Goal: Transaction & Acquisition: Purchase product/service

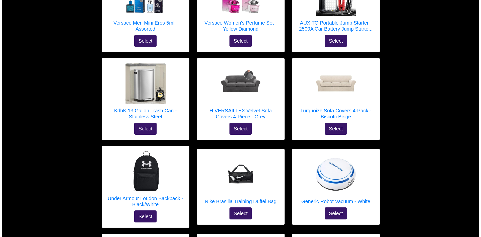
scroll to position [1478, 0]
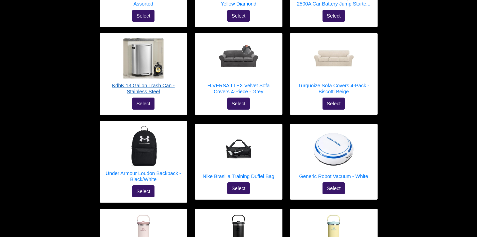
click at [155, 82] on h5 "KdbK 13 Gallon Trash Can - Stainless Steel" at bounding box center [143, 88] width 77 height 12
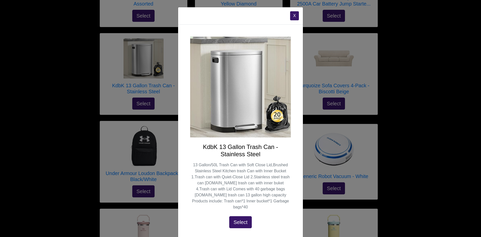
drag, startPoint x: 263, startPoint y: 194, endPoint x: 280, endPoint y: 235, distance: 45.0
click at [270, 207] on div "KdbK 13 Gallon Trash Can - Stainless Steel 13 Gallon/50L Trash Can with Soft Cl…" at bounding box center [240, 185] width 101 height 85
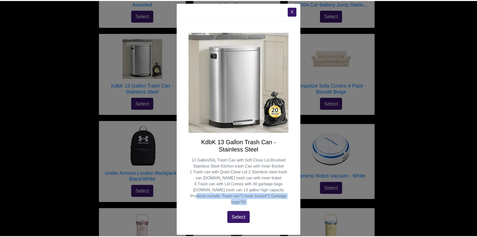
scroll to position [0, 0]
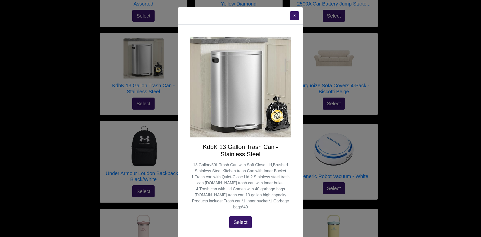
drag, startPoint x: 375, startPoint y: 188, endPoint x: 377, endPoint y: 193, distance: 5.1
click at [376, 192] on div "X KdbK 13 Gallon Trash Can - Stainless Steel 13 Gallon/50L Trash Can with Soft …" at bounding box center [240, 118] width 481 height 237
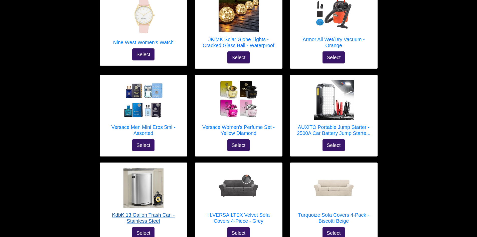
scroll to position [1341, 0]
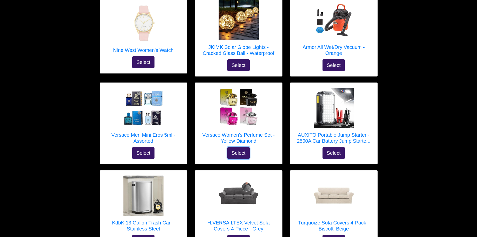
click at [242, 147] on button "Select" at bounding box center [238, 153] width 23 height 12
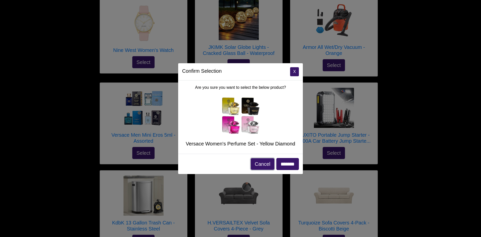
click at [263, 165] on button "Cancel" at bounding box center [263, 164] width 24 height 12
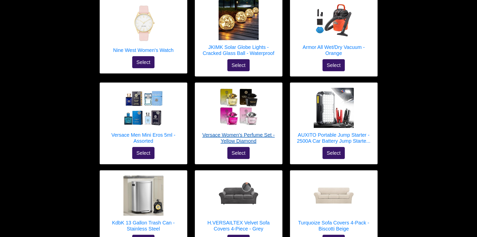
click at [247, 132] on h5 "Versace Women's Perfume Set - Yellow Diamond" at bounding box center [238, 138] width 77 height 12
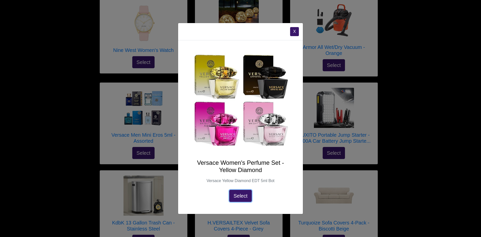
click at [245, 196] on button "Select" at bounding box center [240, 196] width 23 height 12
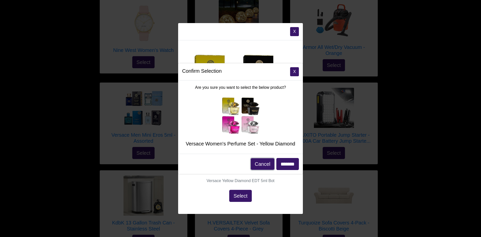
click at [264, 162] on button "Cancel" at bounding box center [263, 164] width 24 height 12
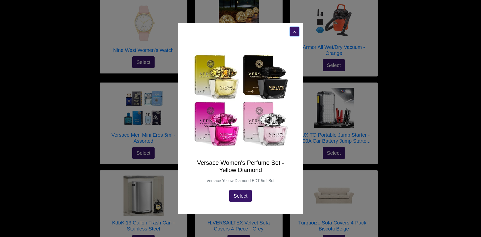
click at [297, 34] on button "X" at bounding box center [294, 31] width 9 height 9
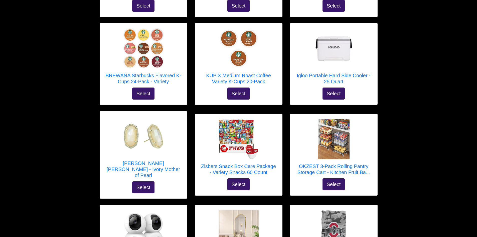
scroll to position [514, 0]
